Goal: Transaction & Acquisition: Purchase product/service

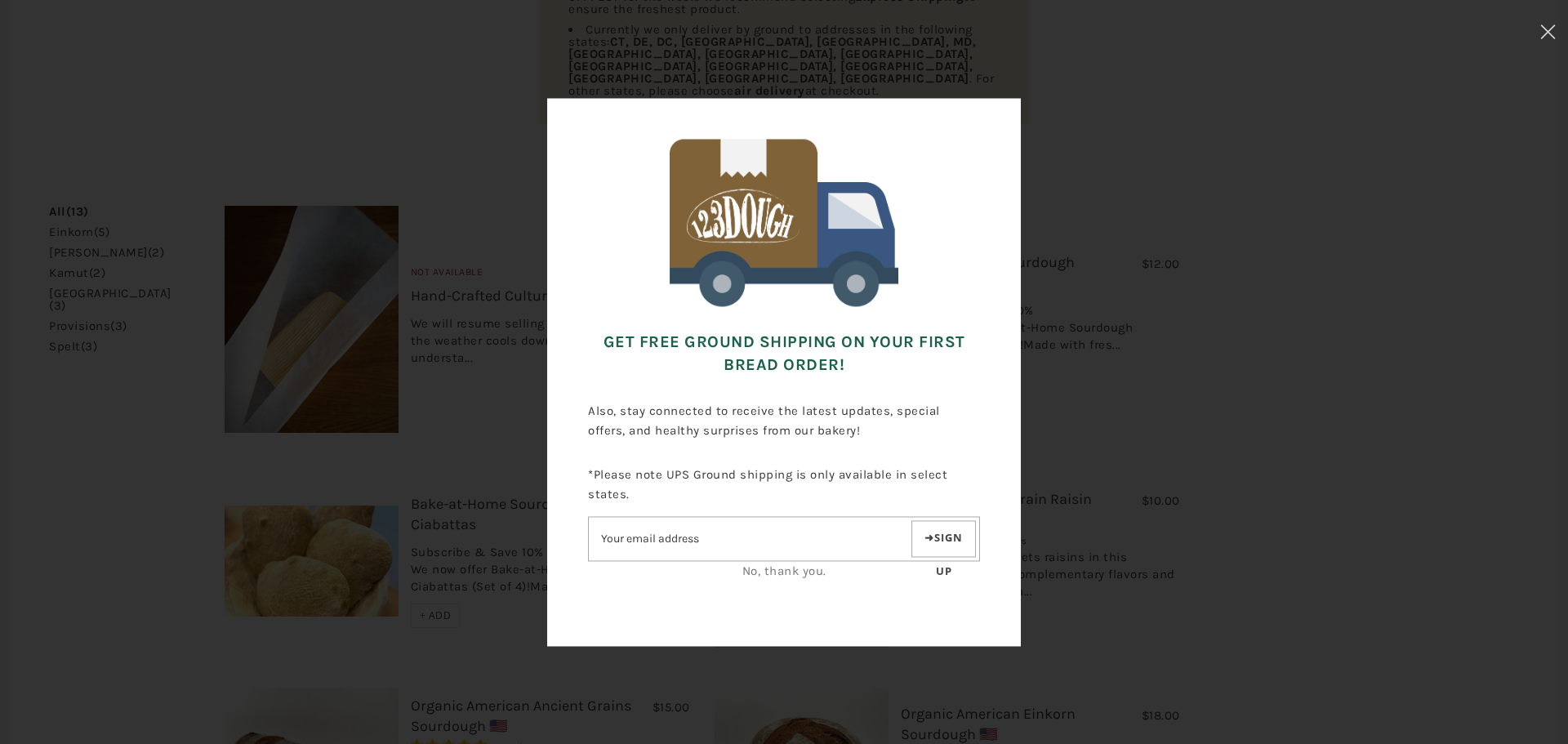
click at [1473, 463] on div "Get FREE Ground Shipping on Your First Bread Order! Also, stay connected to rec…" at bounding box center [784, 371] width 1404 height 580
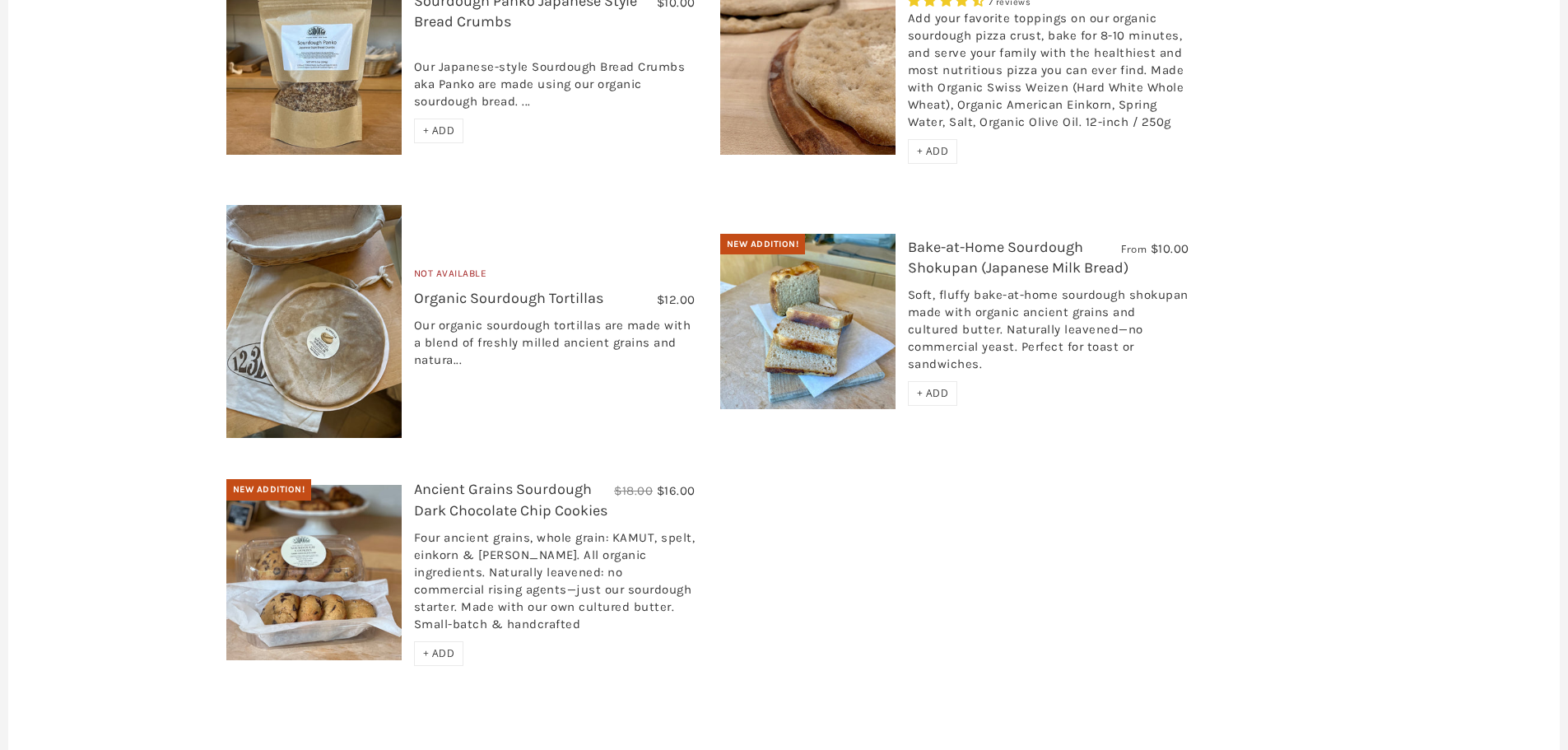
scroll to position [1639, 0]
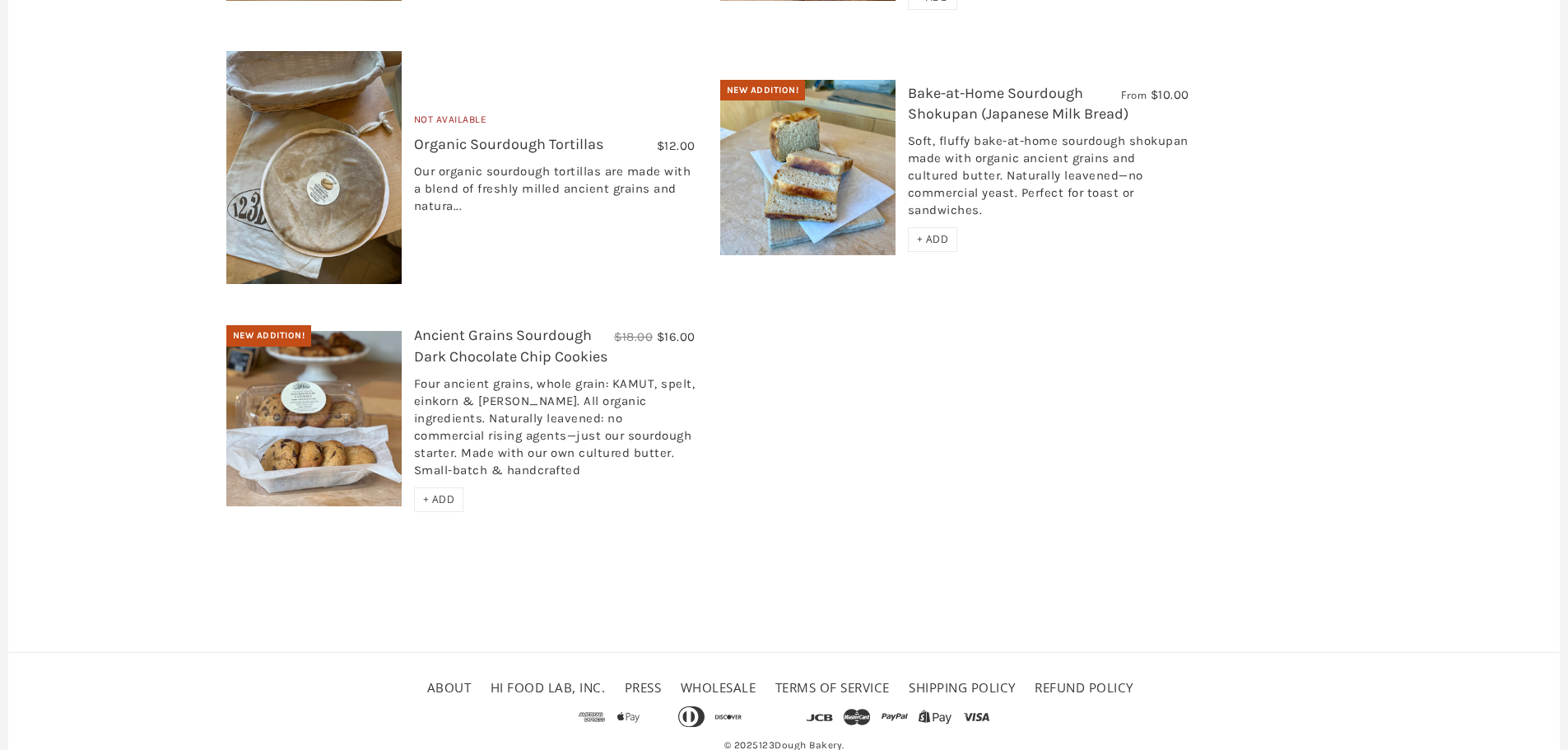
click at [443, 679] on link "About" at bounding box center [450, 687] width 44 height 17
click at [946, 679] on link "Shipping Policy" at bounding box center [962, 687] width 107 height 17
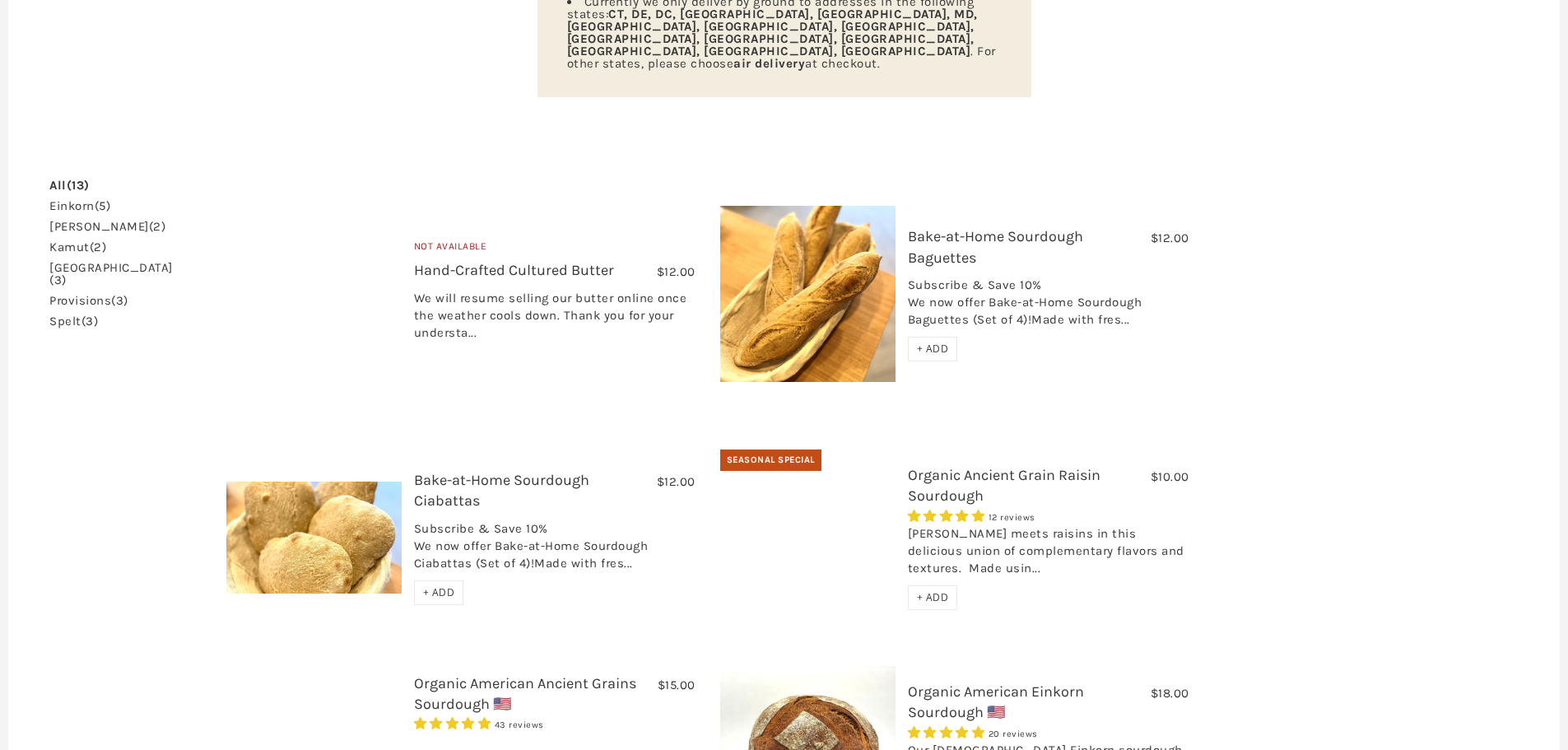
scroll to position [329, 0]
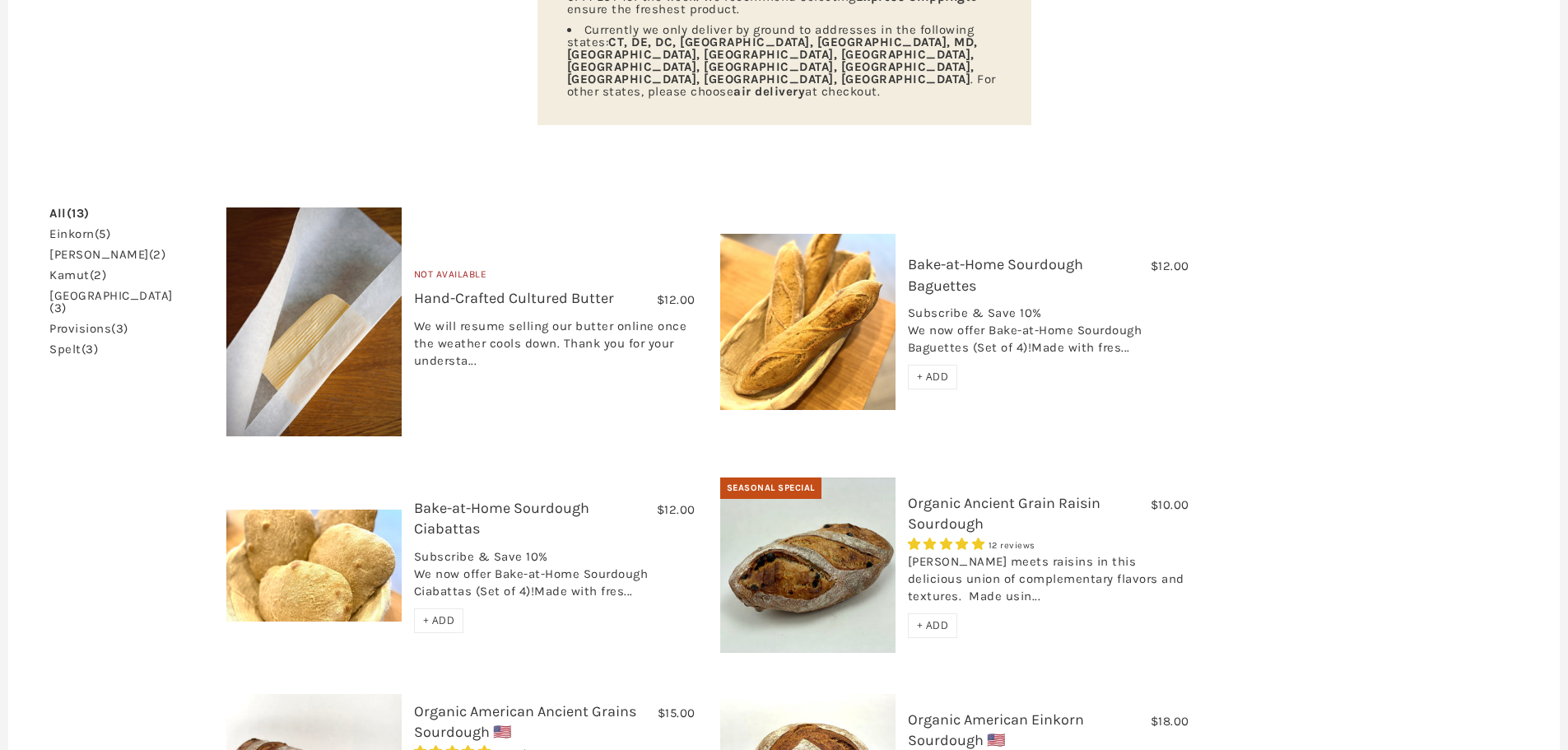
click at [944, 255] on link "Bake-at-Home Sourdough Baguettes" at bounding box center [995, 275] width 175 height 39
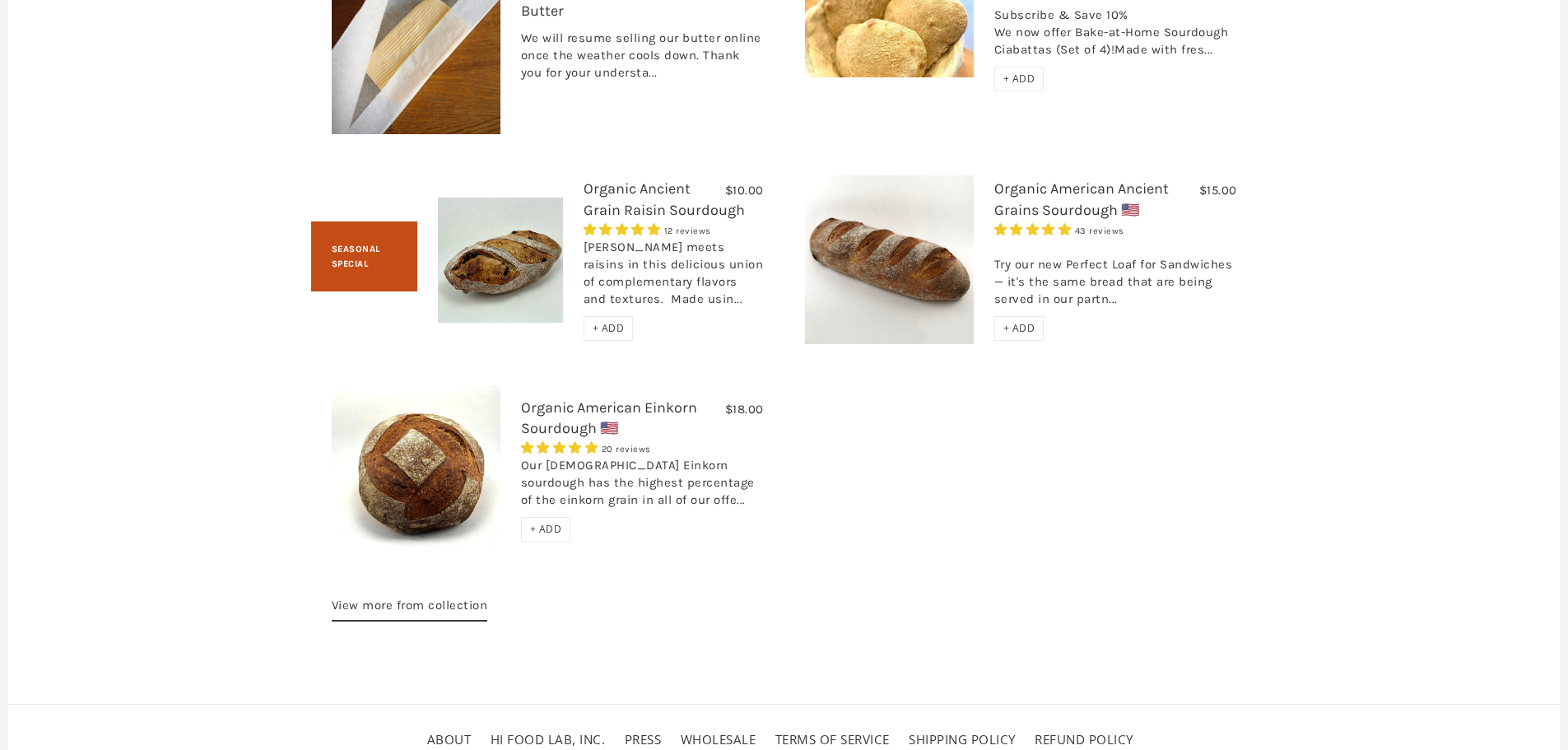
scroll to position [2086, 0]
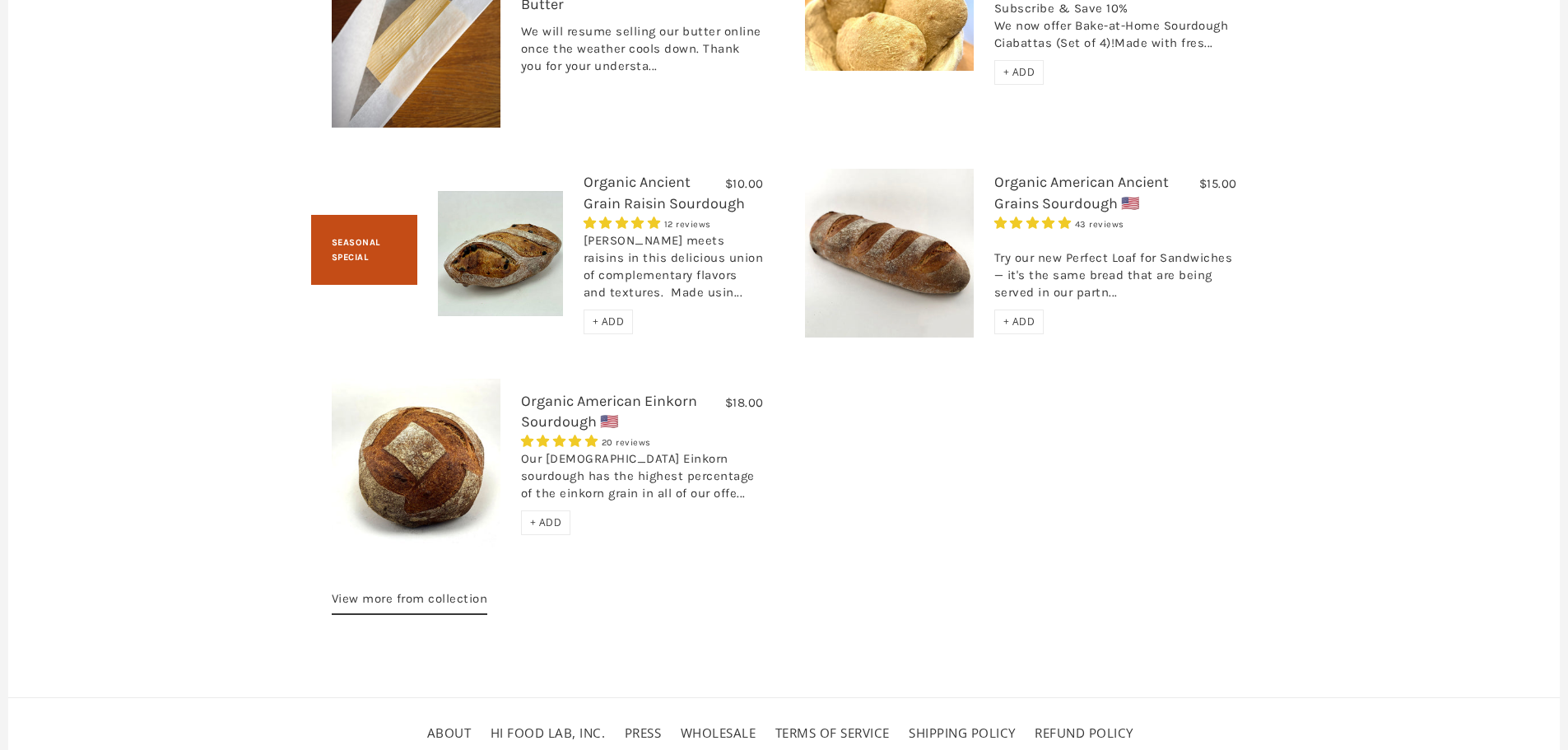
click at [525, 724] on link "HI FOOD LAB, INC." at bounding box center [547, 732] width 115 height 17
